Goal: Find specific page/section: Find specific page/section

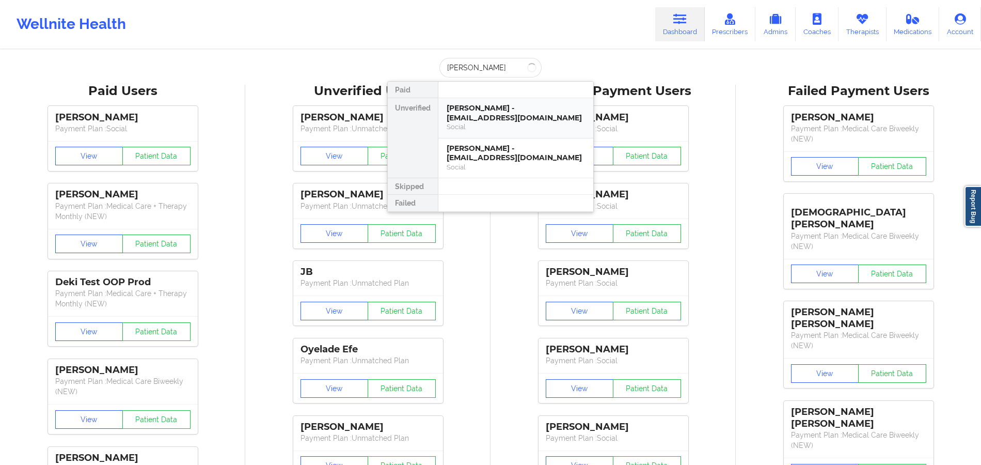
scroll to position [0, 4]
type input "[PERSON_NAME]"
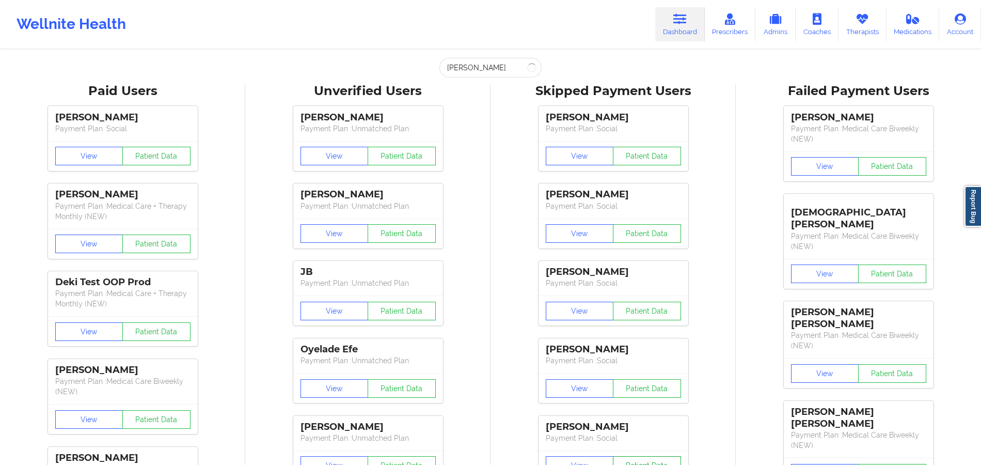
scroll to position [0, 0]
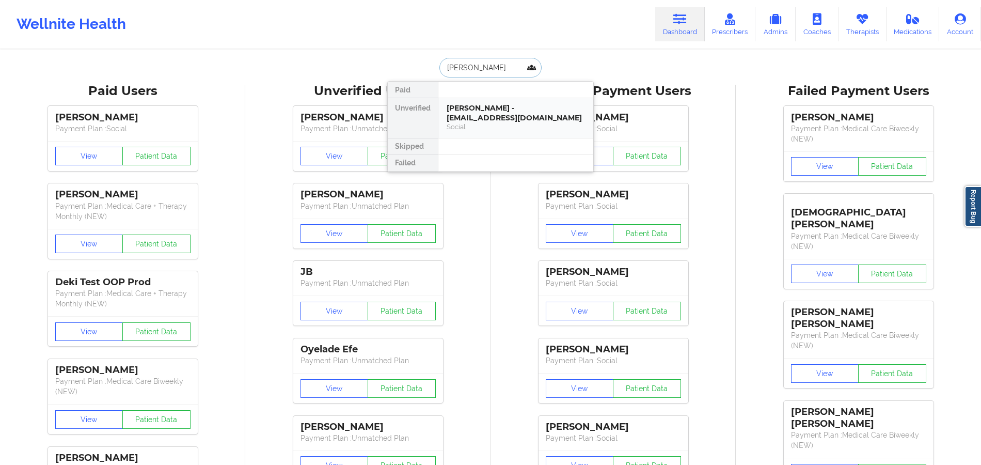
click at [490, 117] on div "[PERSON_NAME] - [EMAIL_ADDRESS][DOMAIN_NAME]" at bounding box center [515, 112] width 138 height 19
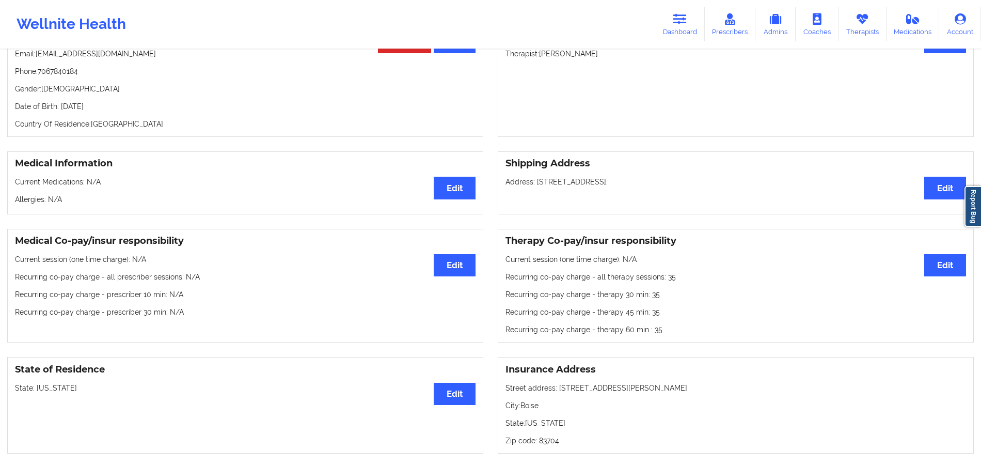
scroll to position [137, 0]
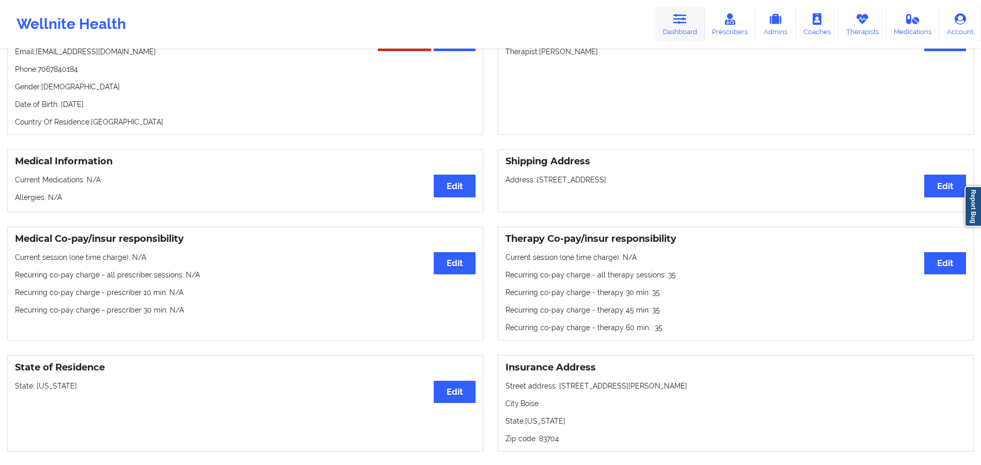
click at [684, 8] on link "Dashboard" at bounding box center [680, 24] width 50 height 34
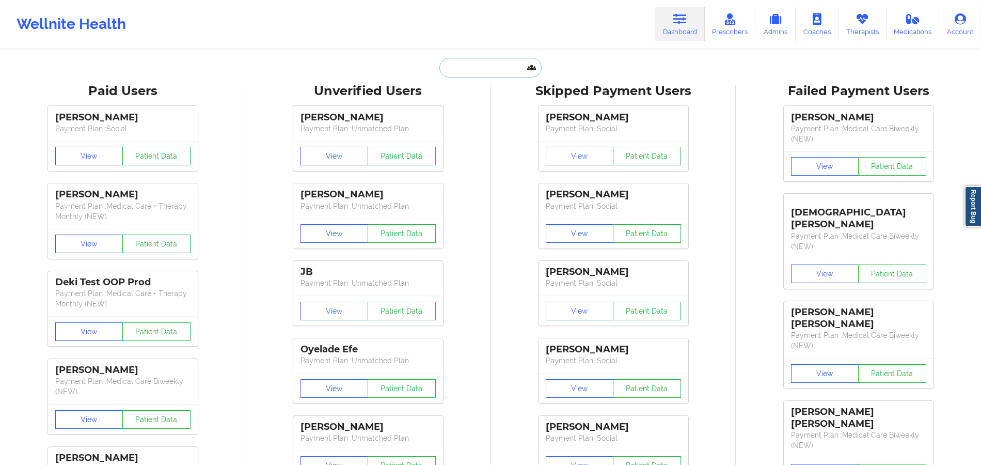
click at [477, 69] on input "text" at bounding box center [490, 68] width 102 height 20
paste input "1. [PERSON_NAME]"
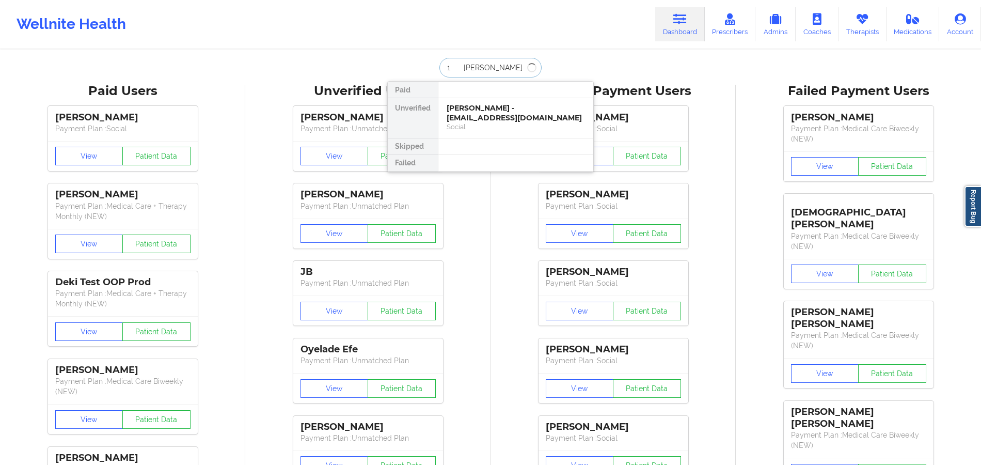
click at [455, 62] on input "1. [PERSON_NAME]" at bounding box center [490, 68] width 102 height 20
drag, startPoint x: 455, startPoint y: 62, endPoint x: 436, endPoint y: 66, distance: 19.4
click at [439, 66] on input "1. [PERSON_NAME]" at bounding box center [490, 68] width 102 height 20
click at [450, 69] on input "1. [PERSON_NAME]" at bounding box center [490, 68] width 102 height 20
click at [455, 65] on input "1. [PERSON_NAME]" at bounding box center [490, 68] width 102 height 20
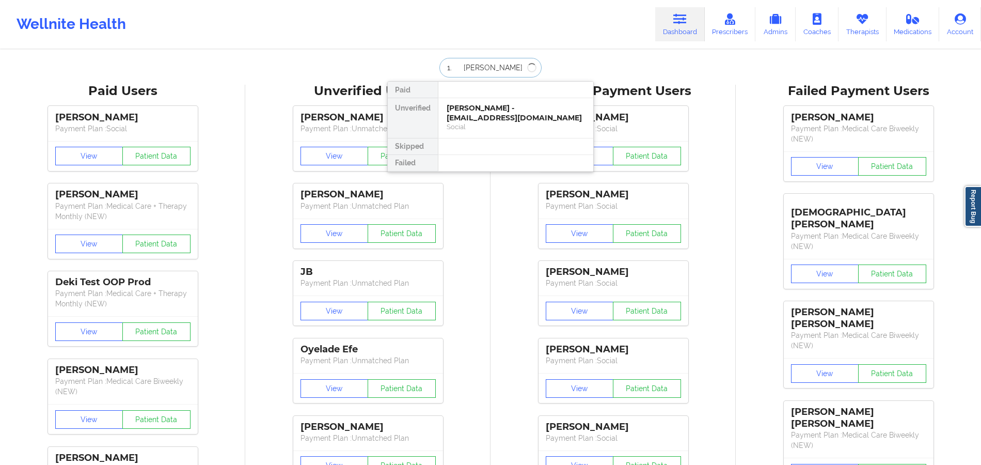
click at [444, 65] on input "1. [PERSON_NAME]" at bounding box center [490, 68] width 102 height 20
click at [511, 70] on input "[PERSON_NAME]" at bounding box center [490, 68] width 102 height 20
click at [504, 69] on input "[PERSON_NAME]" at bounding box center [490, 68] width 102 height 20
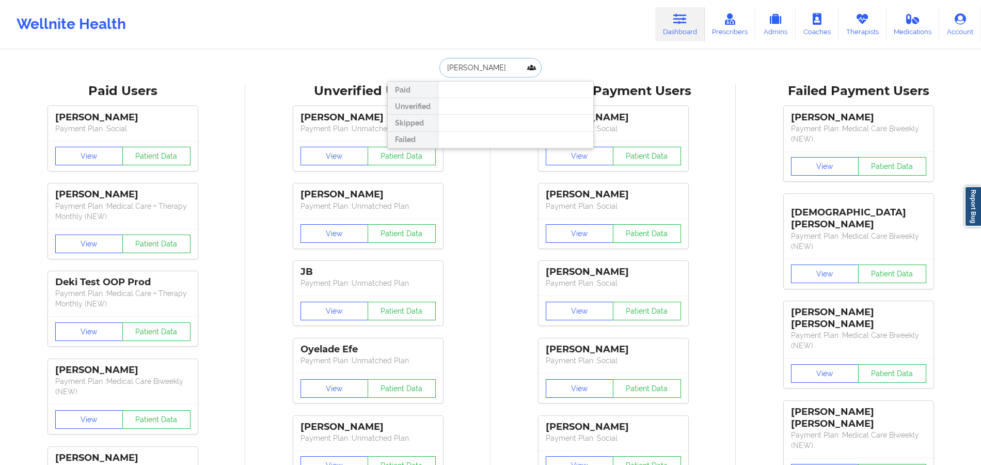
click at [504, 69] on input "[PERSON_NAME]" at bounding box center [490, 68] width 102 height 20
click at [511, 69] on input "[PERSON_NAME]" at bounding box center [490, 68] width 102 height 20
click at [510, 68] on input "[PERSON_NAME]" at bounding box center [490, 68] width 102 height 20
type input "[PERSON_NAME]"
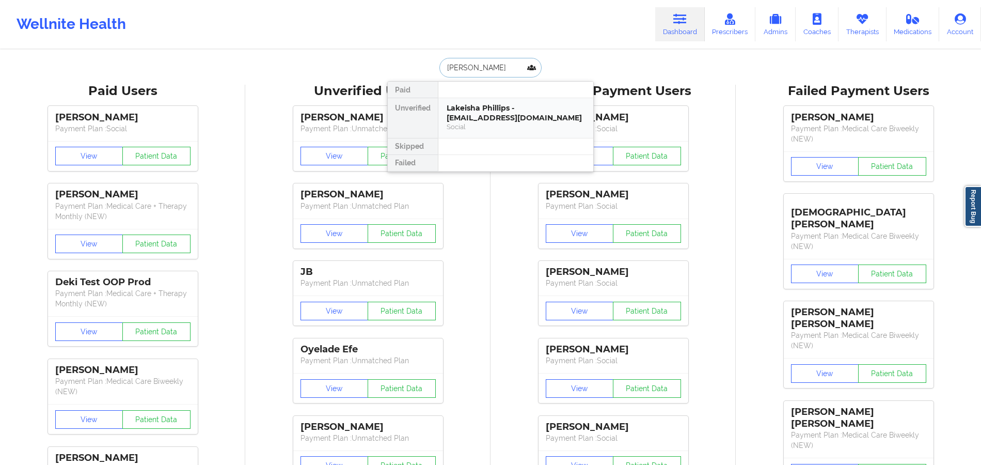
click at [520, 114] on div "Lakeisha Phillips - [EMAIL_ADDRESS][DOMAIN_NAME]" at bounding box center [515, 112] width 138 height 19
